Goal: Check status: Check status

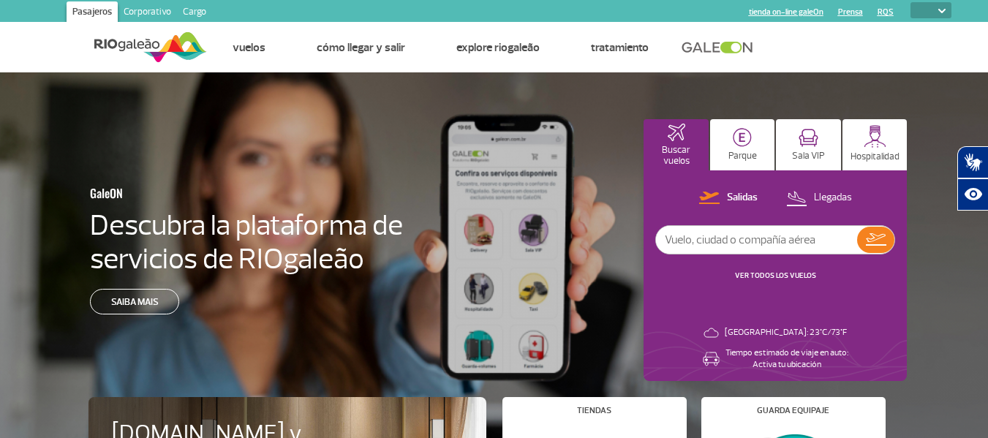
select select
click at [139, 298] on link "Saiba mais" at bounding box center [134, 302] width 89 height 26
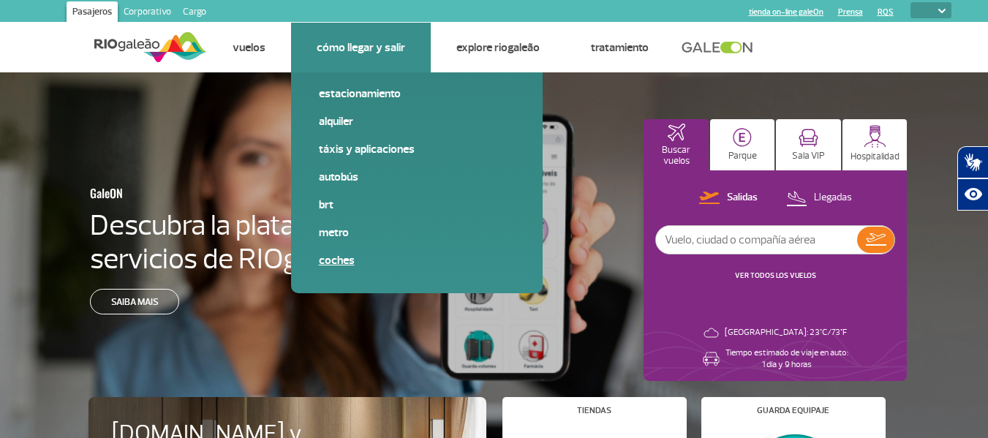
click at [343, 260] on link "Coches" at bounding box center [417, 260] width 196 height 16
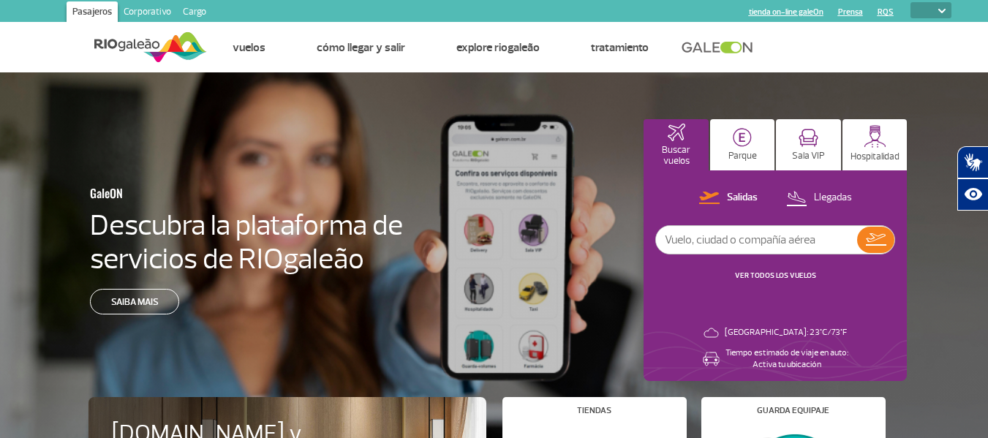
click at [678, 235] on input "text" at bounding box center [756, 240] width 201 height 28
type input "fo5900"
click at [876, 246] on button at bounding box center [875, 240] width 37 height 26
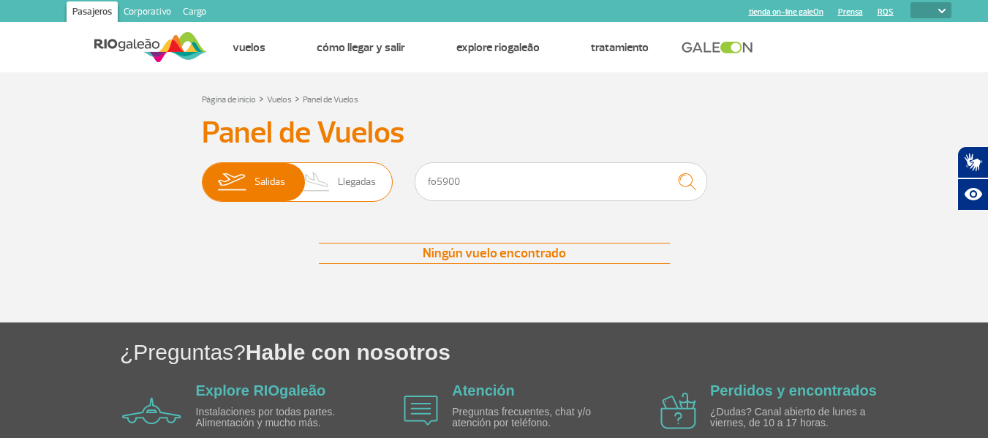
click at [367, 185] on span "Llegadas" at bounding box center [357, 182] width 38 height 38
click at [202, 175] on input "[PERSON_NAME]" at bounding box center [202, 175] width 0 height 0
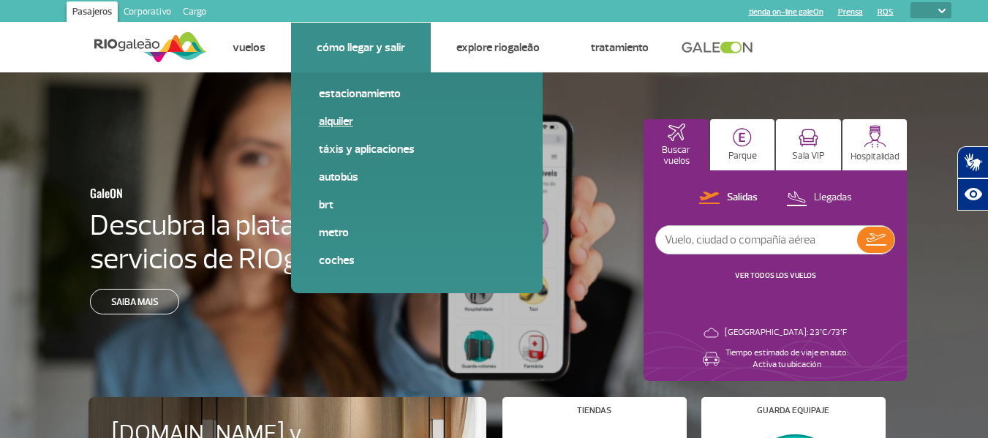
click at [344, 121] on link "Alquiler" at bounding box center [417, 121] width 196 height 16
